Goal: Transaction & Acquisition: Purchase product/service

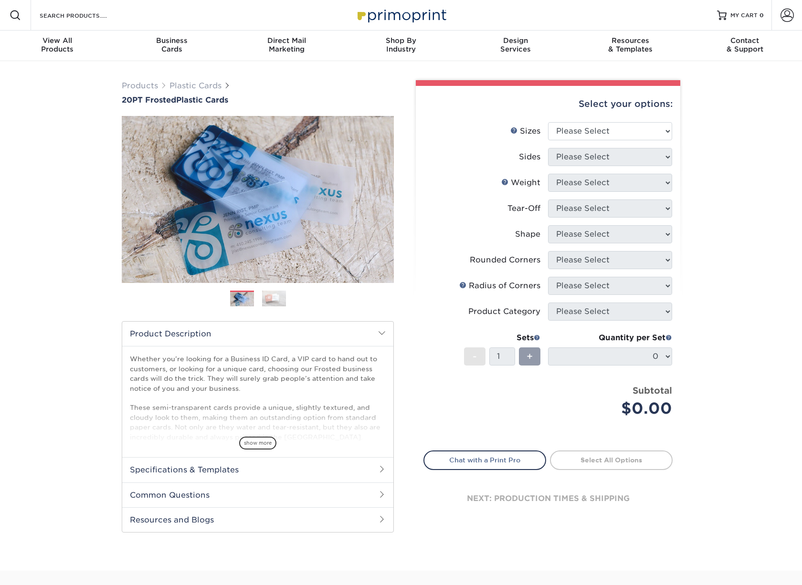
click at [274, 297] on img at bounding box center [274, 298] width 24 height 17
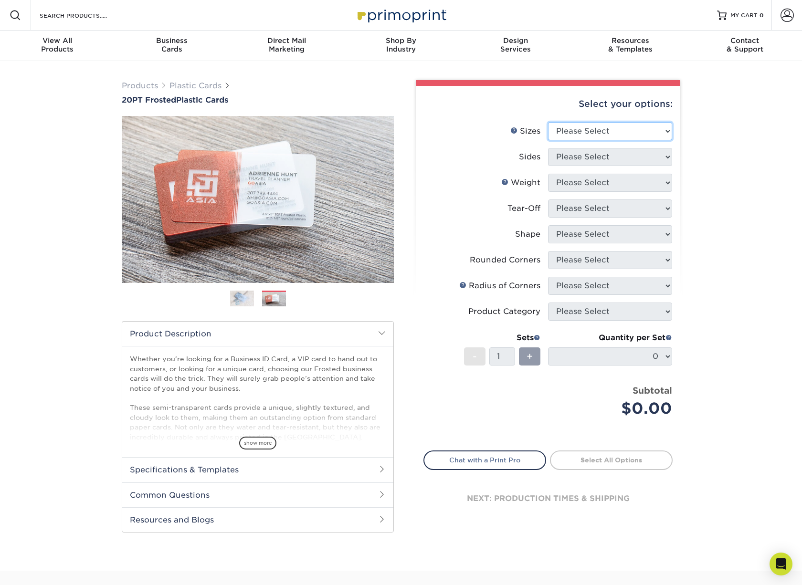
click at [613, 132] on select "Please Select 2" x 3.5" 2" x 8" 2.12" x 3.375" 2.5" x 2.5" 4.25" x 6"" at bounding box center [610, 131] width 124 height 18
select select "2.00x3.50"
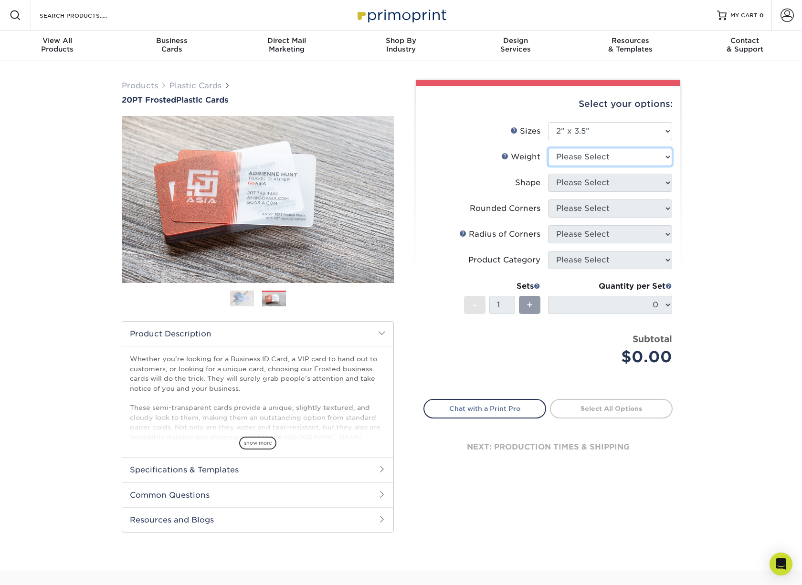
click at [597, 157] on select "Please Select 20PT Frosted Plastic 20PT Frosted Plastic" at bounding box center [610, 157] width 124 height 18
select select "20PT Frosted Plastic"
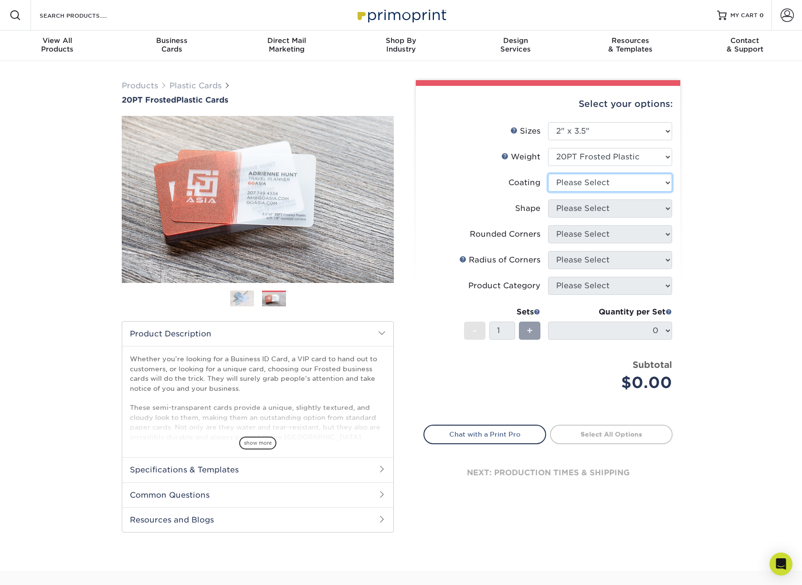
click at [583, 183] on select at bounding box center [610, 183] width 124 height 18
click at [582, 178] on select at bounding box center [610, 183] width 124 height 18
click at [584, 180] on select at bounding box center [610, 183] width 124 height 18
select select "3e7618de-abca-4bda-9f97-8b9129e913d8"
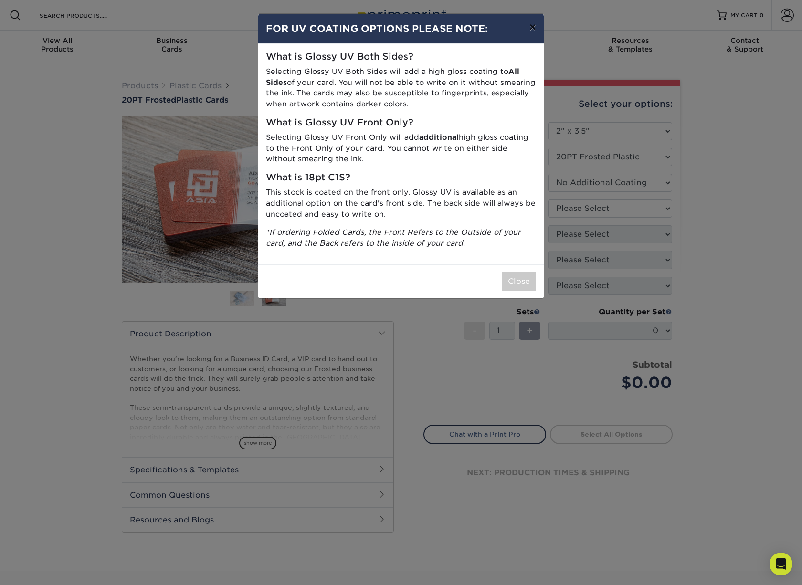
click at [534, 28] on button "×" at bounding box center [533, 27] width 22 height 27
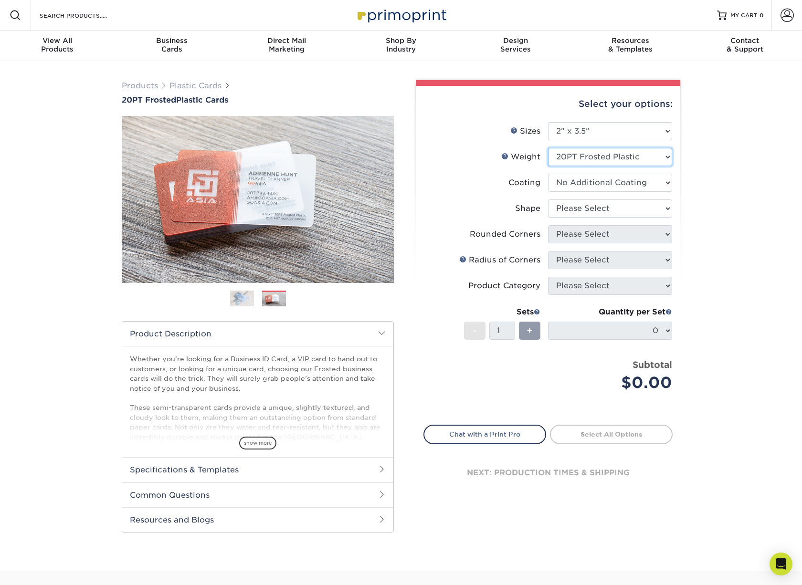
click at [652, 157] on select "Please Select 20PT Frosted Plastic" at bounding box center [610, 157] width 124 height 18
click at [638, 132] on select "Please Select 2" x 3.5" 2" x 8" 2.12" x 3.375" 2.5" x 2.5" 4.25" x 6"" at bounding box center [610, 131] width 124 height 18
click at [621, 209] on select "Please Select Oval Standard" at bounding box center [610, 209] width 124 height 18
select select "standard"
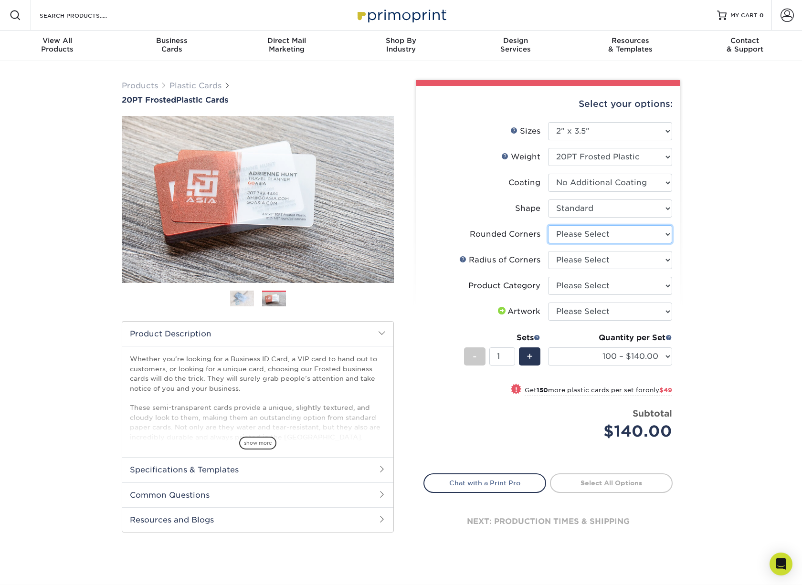
click at [596, 235] on select "Please Select Yes - Round 4 Corners" at bounding box center [610, 234] width 124 height 18
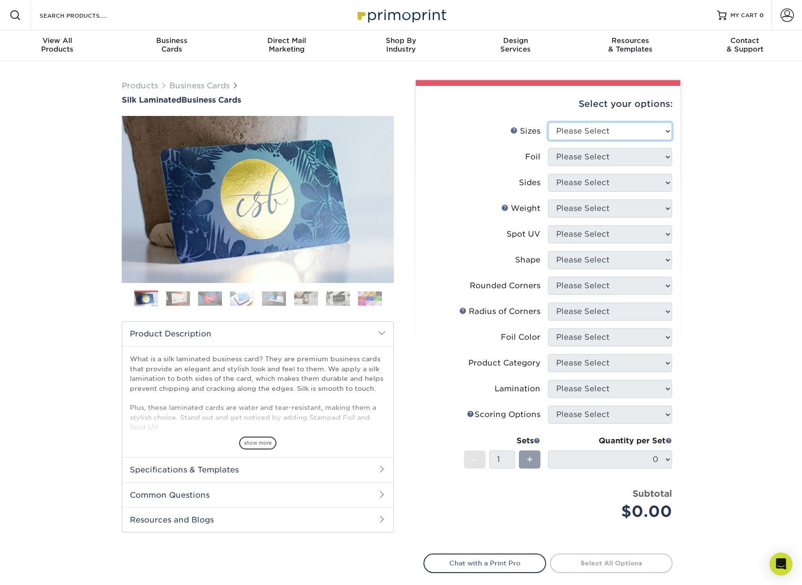
click at [624, 128] on select "Please Select 1.5" x 3.5" - Mini 1.75" x 3.5" - Mini 2" x 2" - Square 2" x 3" -…" at bounding box center [610, 131] width 124 height 18
select select "2.00x3.50"
click at [615, 158] on select "Please Select Yes No" at bounding box center [610, 157] width 124 height 18
select select "0"
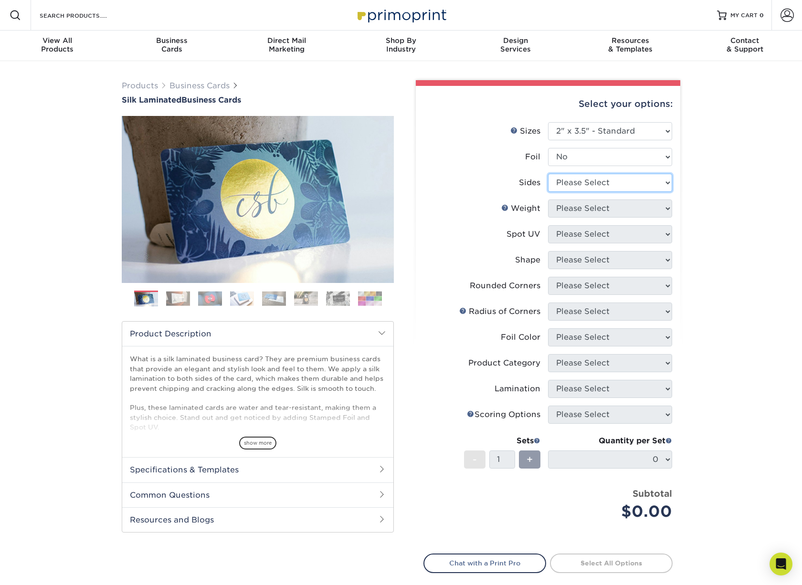
click at [608, 182] on select "Please Select Print Both Sides Print Front Only" at bounding box center [610, 183] width 124 height 18
select select "13abbda7-1d64-4f25-8bb2-c179b224825d"
click at [600, 211] on select "Please Select 16PT" at bounding box center [610, 209] width 124 height 18
select select "16PT"
click at [603, 234] on select "Please Select No Spot UV Front and Back (Both Sides) Front Only Back Only" at bounding box center [610, 234] width 124 height 18
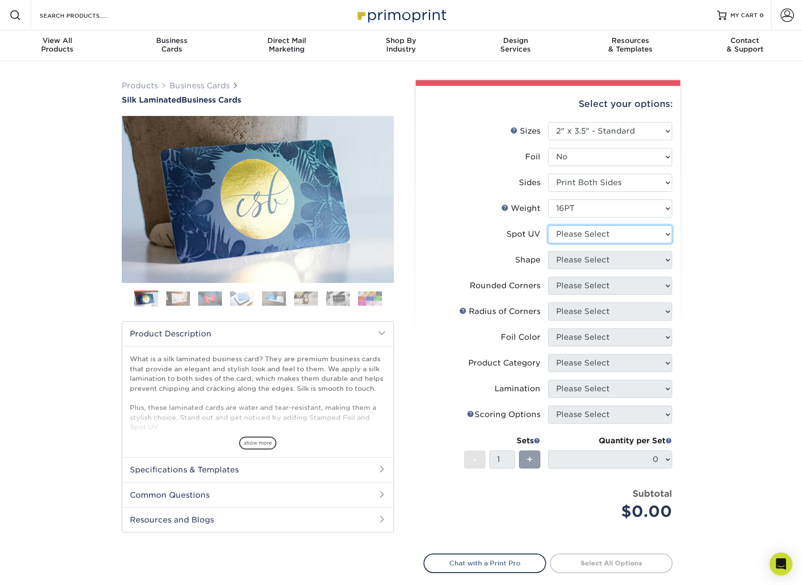
select select "0"
click at [596, 260] on select "Please Select Standard" at bounding box center [610, 260] width 124 height 18
select select "standard"
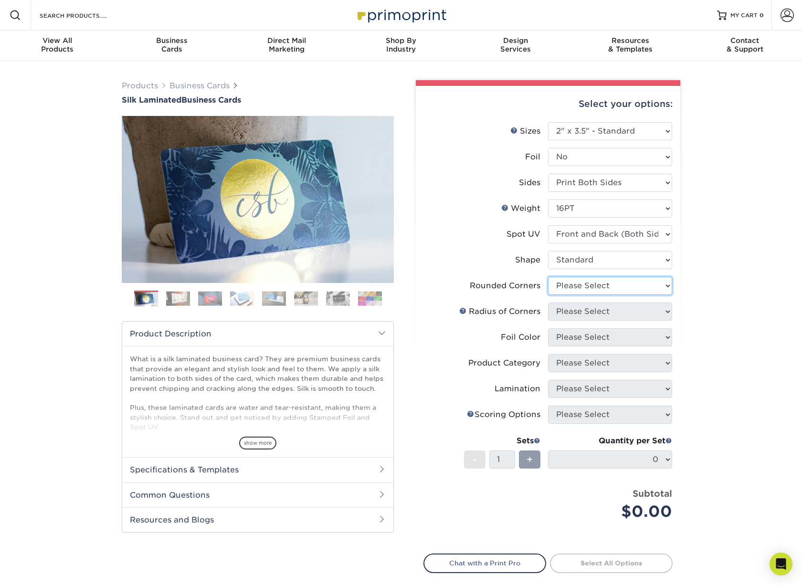
click at [601, 286] on select "Please Select Yes - Round 2 Corners Yes - Round 4 Corners No" at bounding box center [610, 286] width 124 height 18
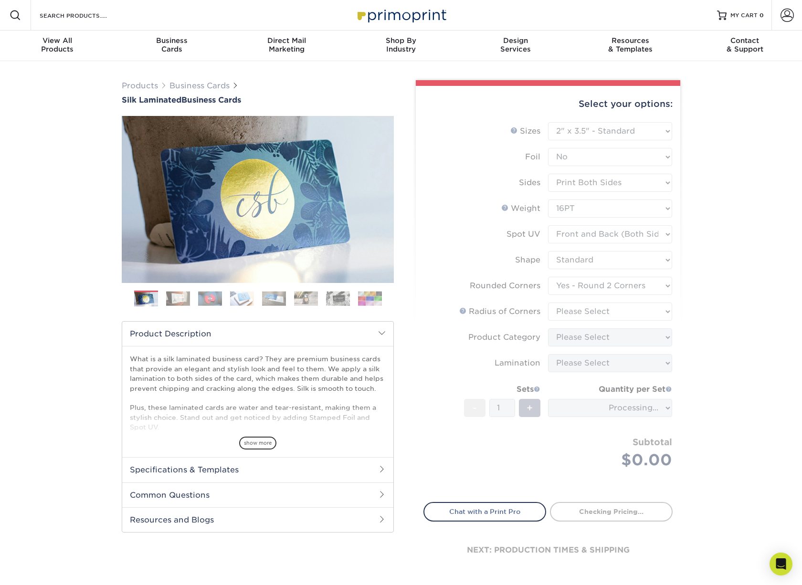
click at [620, 284] on form "Sizes Help Sizes Please Select 1.5" x 3.5" - Mini 1.75" x 3.5" - Mini 2" x 2" -…" at bounding box center [548, 306] width 249 height 369
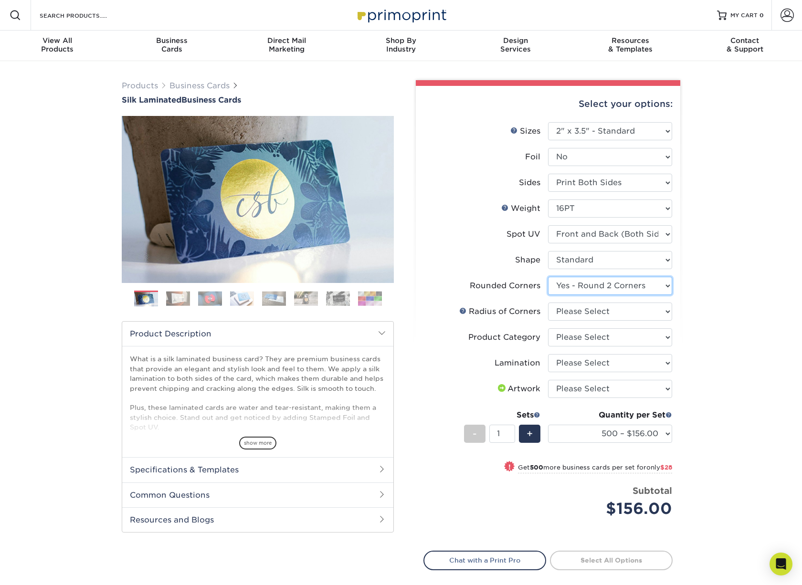
click at [613, 287] on select "Please Select Yes - Round 2 Corners Yes - Round 4 Corners No" at bounding box center [610, 286] width 124 height 18
select select "7672df9e-0e0a-464d-8e1f-920c575e4da3"
click at [610, 309] on select "Please Select Rounded 1/8" Rounded 1/4"" at bounding box center [610, 312] width 124 height 18
select select "589680c7-ee9a-431b-9d12-d7aeb1386a97"
click at [590, 339] on select "Please Select Business Cards" at bounding box center [610, 338] width 124 height 18
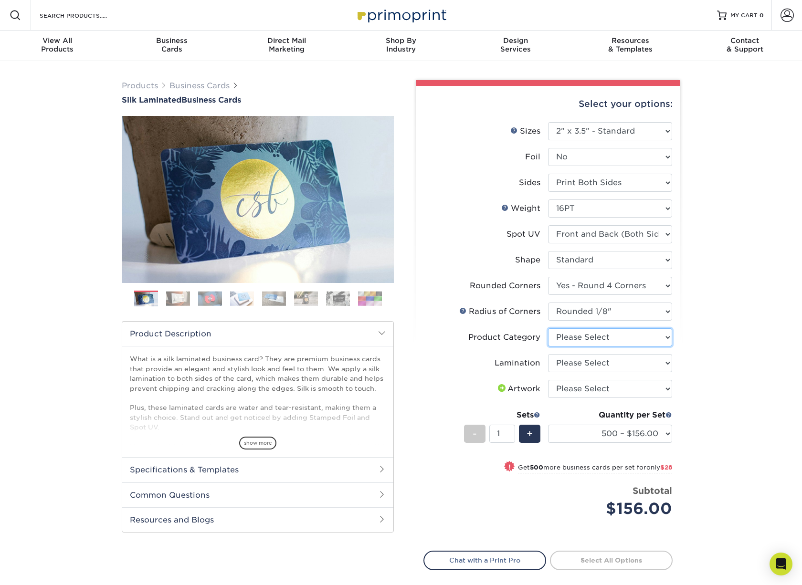
select select "3b5148f1-0588-4f88-a218-97bcfdce65c1"
click at [583, 364] on select "Please Select Silk" at bounding box center [610, 363] width 124 height 18
select select "ccacb42f-45f7-42d3-bbd3-7c8421cf37f0"
click at [572, 391] on select "Please Select I will upload files I need a design - $100" at bounding box center [610, 389] width 124 height 18
select select "upload"
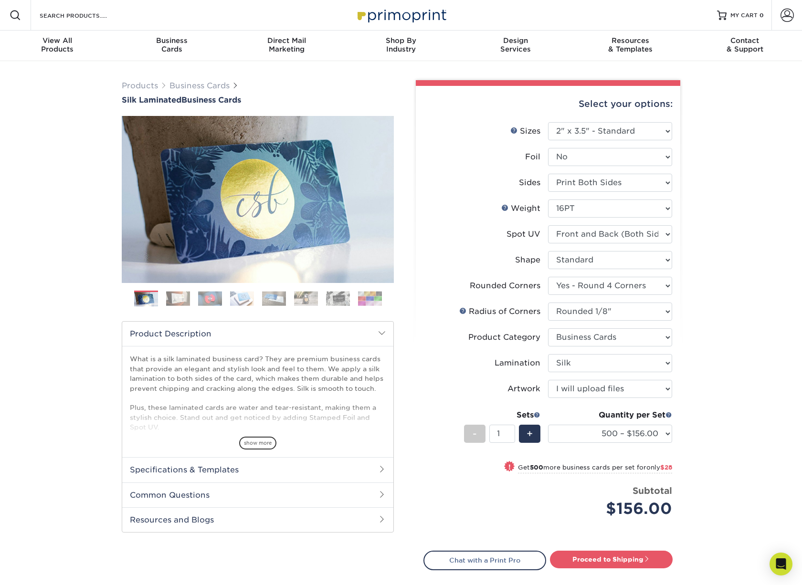
click at [703, 340] on div "Products Business Cards Silk Laminated Business Cards Previous Next" at bounding box center [401, 361] width 802 height 601
